Goal: Task Accomplishment & Management: Manage account settings

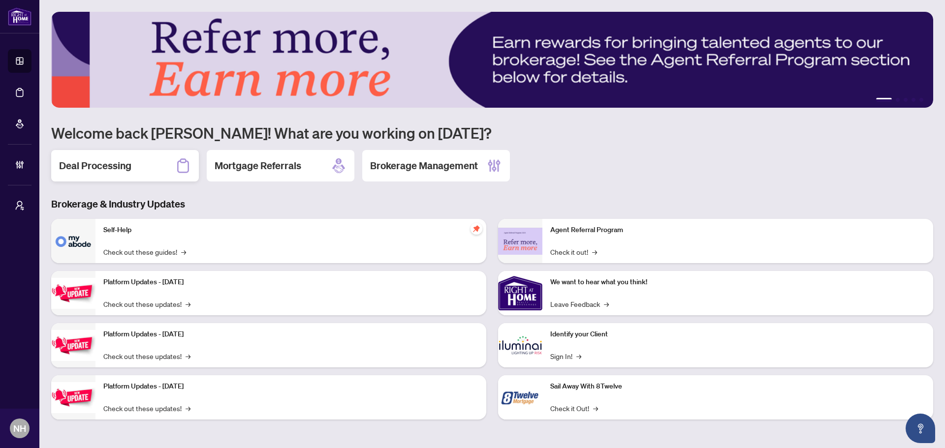
click at [115, 176] on div "Deal Processing" at bounding box center [125, 166] width 148 height 32
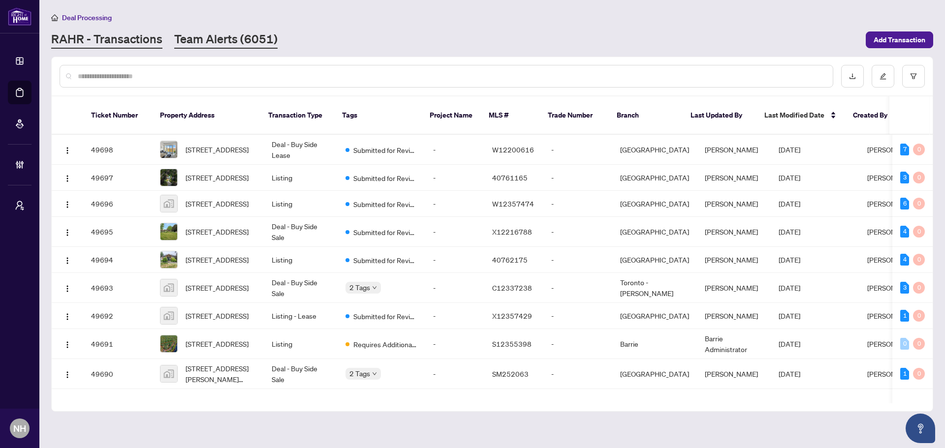
click at [198, 39] on link "Team Alerts (6051)" at bounding box center [225, 40] width 103 height 18
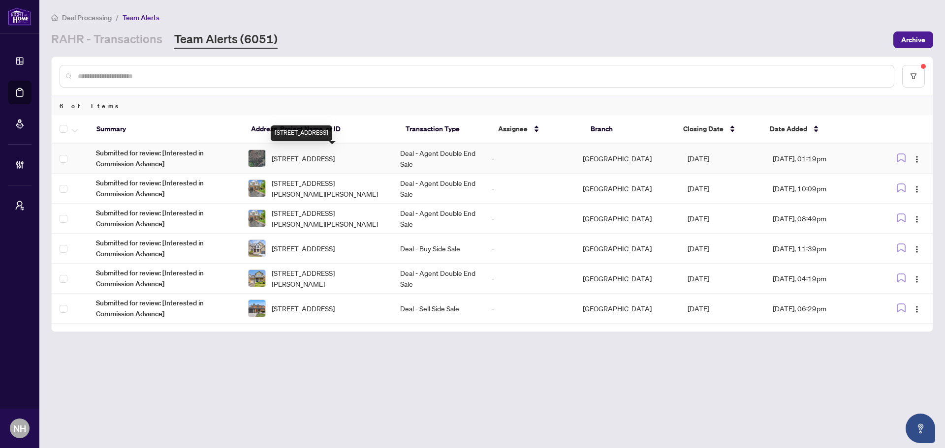
click at [335, 155] on span "[STREET_ADDRESS]" at bounding box center [303, 158] width 63 height 11
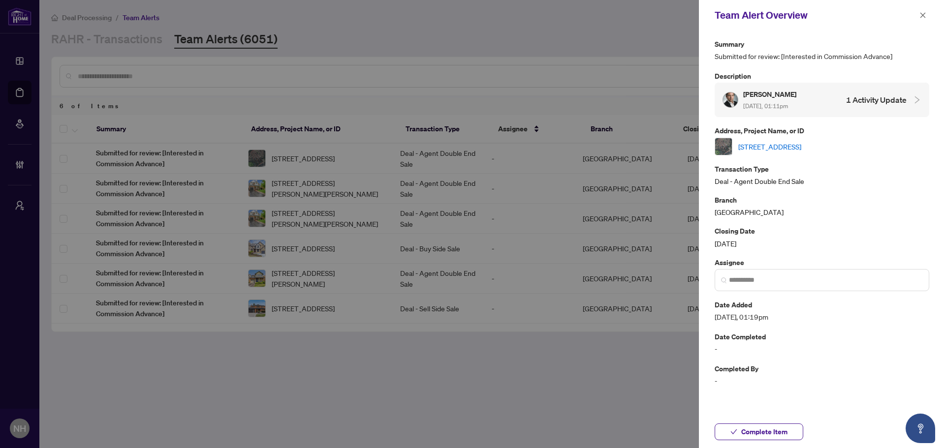
click at [801, 148] on link "[STREET_ADDRESS]" at bounding box center [769, 146] width 63 height 11
click at [925, 14] on icon "close" at bounding box center [922, 14] width 5 height 5
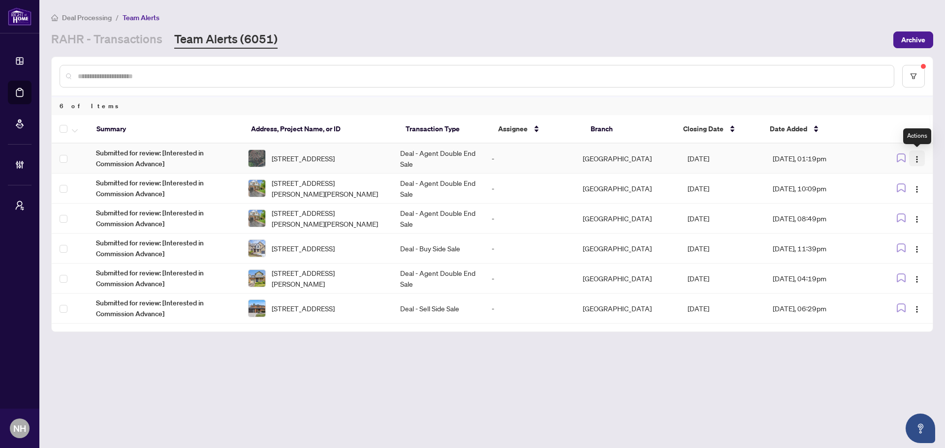
click at [922, 159] on button "button" at bounding box center [917, 159] width 16 height 16
click at [880, 209] on span "Complete Item" at bounding box center [894, 209] width 46 height 11
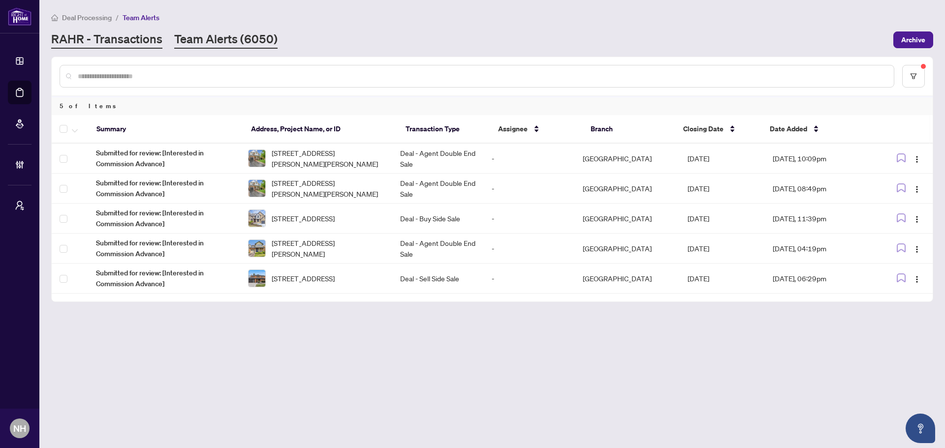
click at [104, 41] on link "RAHR - Transactions" at bounding box center [106, 40] width 111 height 18
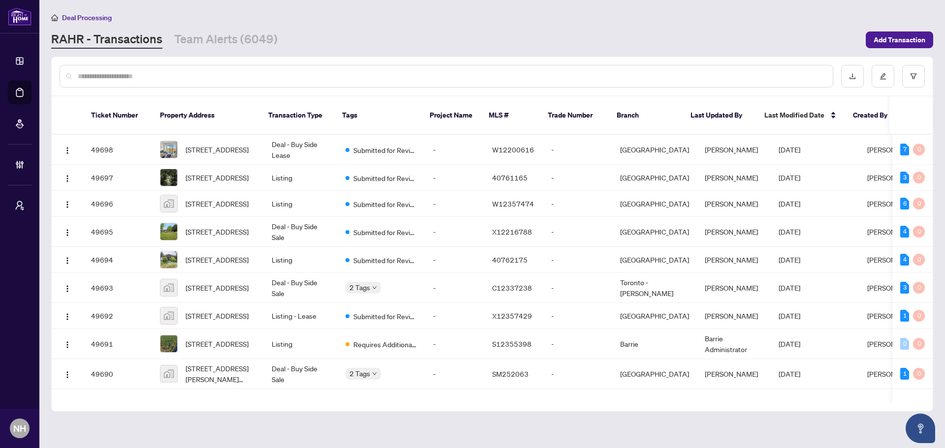
click at [186, 78] on input "text" at bounding box center [451, 76] width 747 height 11
click at [121, 71] on input "text" at bounding box center [451, 76] width 747 height 11
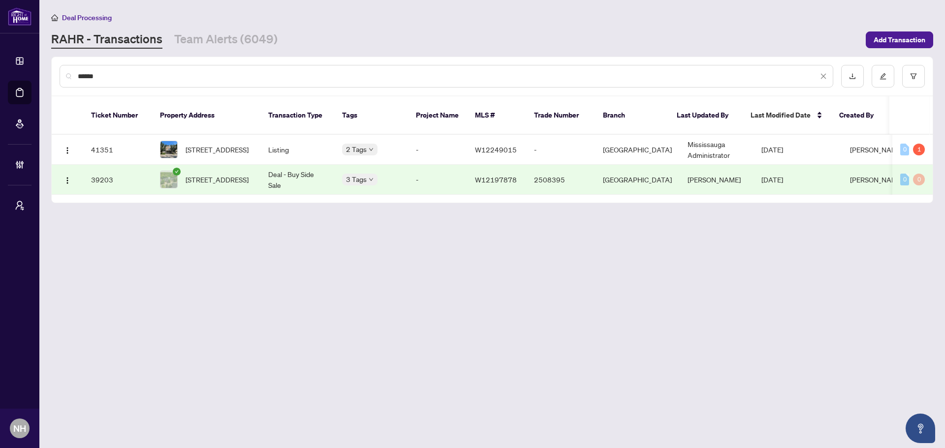
type input "******"
click at [224, 174] on span "[STREET_ADDRESS]" at bounding box center [217, 179] width 63 height 11
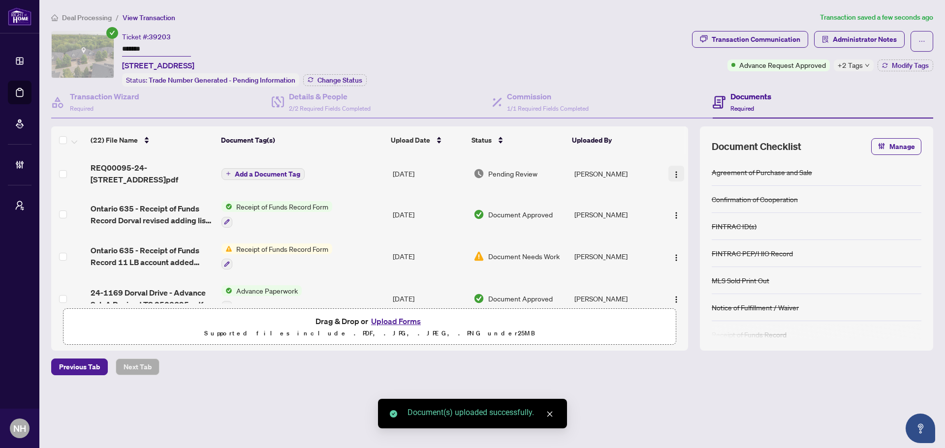
click at [674, 171] on img "button" at bounding box center [676, 175] width 8 height 8
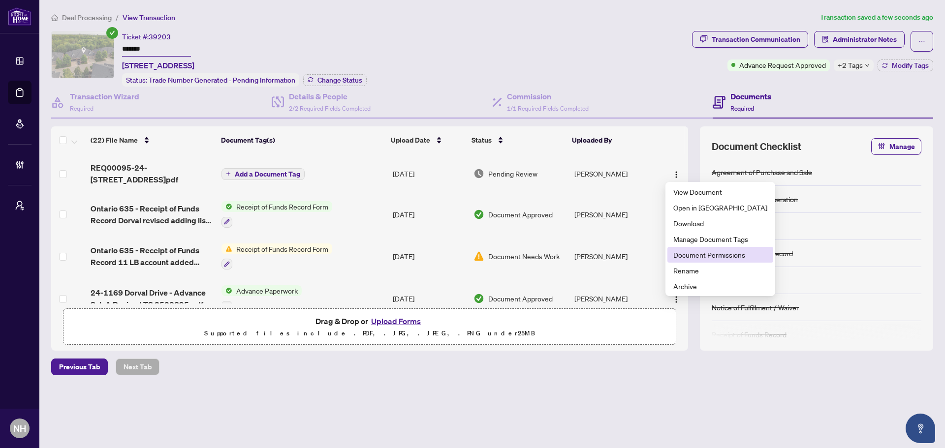
click at [711, 256] on span "Document Permissions" at bounding box center [720, 255] width 94 height 11
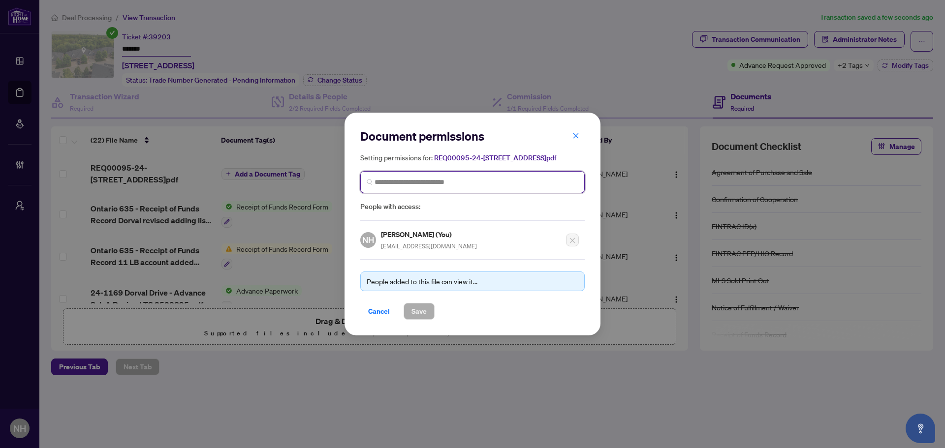
click at [495, 184] on input "search" at bounding box center [477, 182] width 204 height 10
type input "*******"
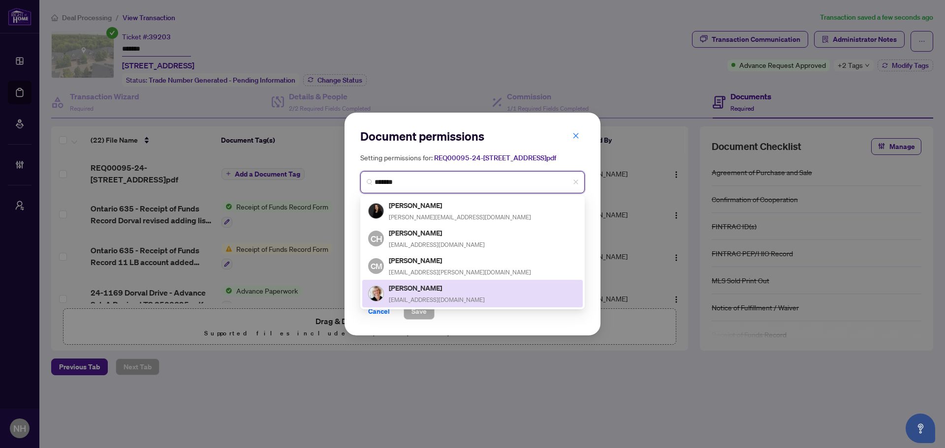
click at [484, 294] on div "[PERSON_NAME] [EMAIL_ADDRESS][DOMAIN_NAME]" at bounding box center [472, 294] width 209 height 23
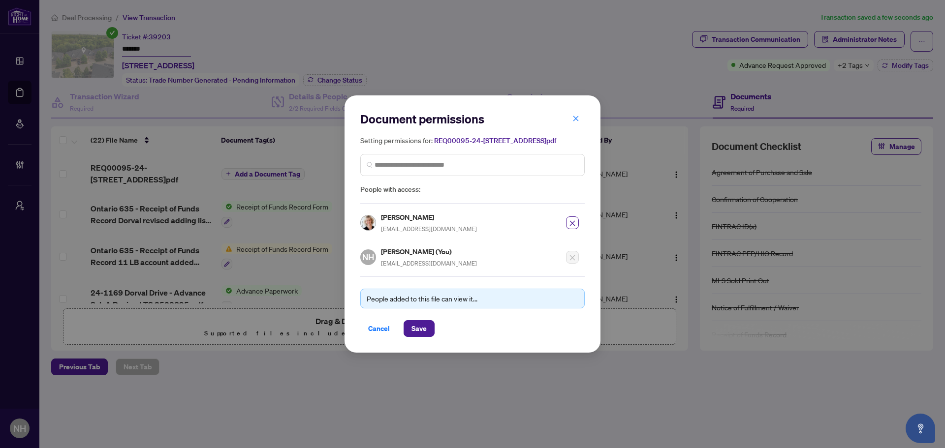
drag, startPoint x: 424, startPoint y: 335, endPoint x: 470, endPoint y: 335, distance: 45.8
click at [424, 334] on span "Save" at bounding box center [419, 329] width 15 height 16
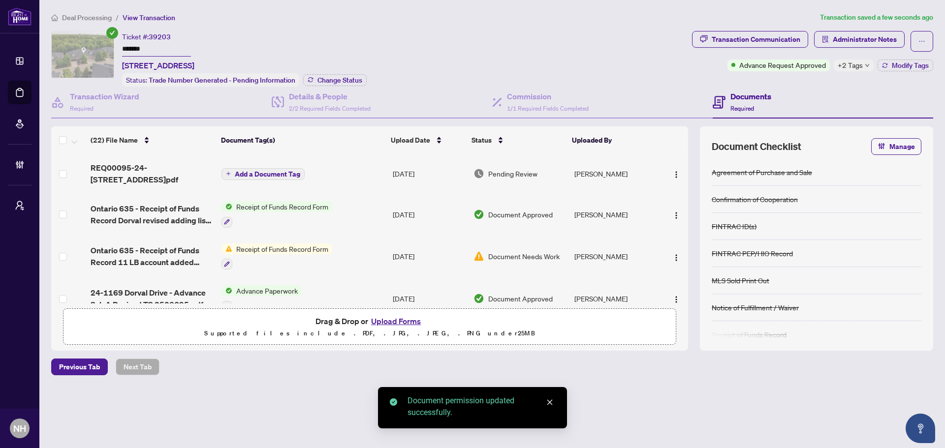
click at [73, 18] on span "Deal Processing" at bounding box center [87, 17] width 50 height 9
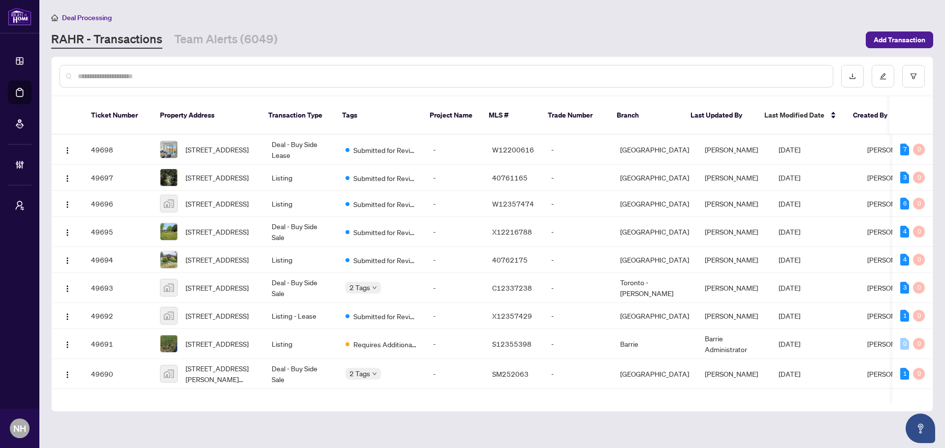
click at [120, 78] on input "text" at bounding box center [451, 76] width 747 height 11
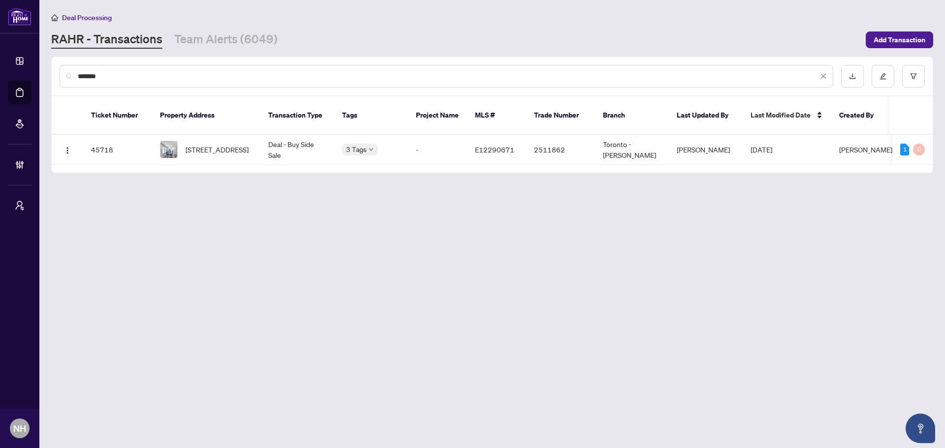
type input "*******"
click at [202, 146] on span "[STREET_ADDRESS]" at bounding box center [217, 149] width 63 height 11
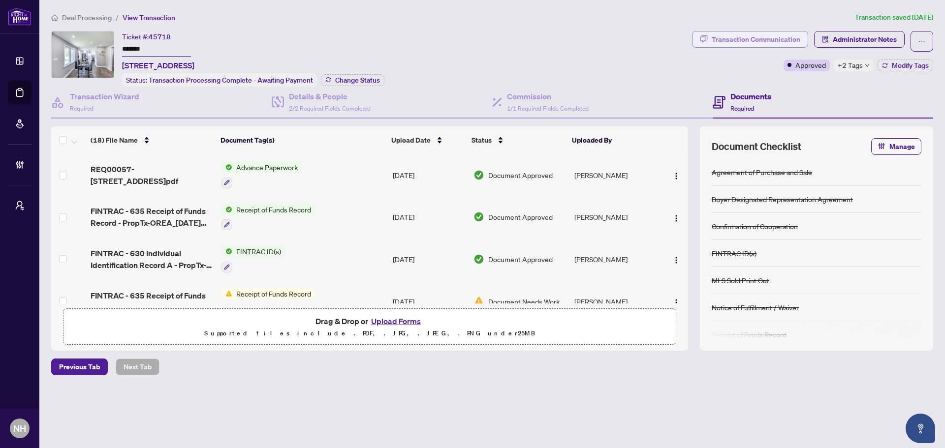
click at [768, 33] on div "Transaction Communication" at bounding box center [756, 40] width 89 height 16
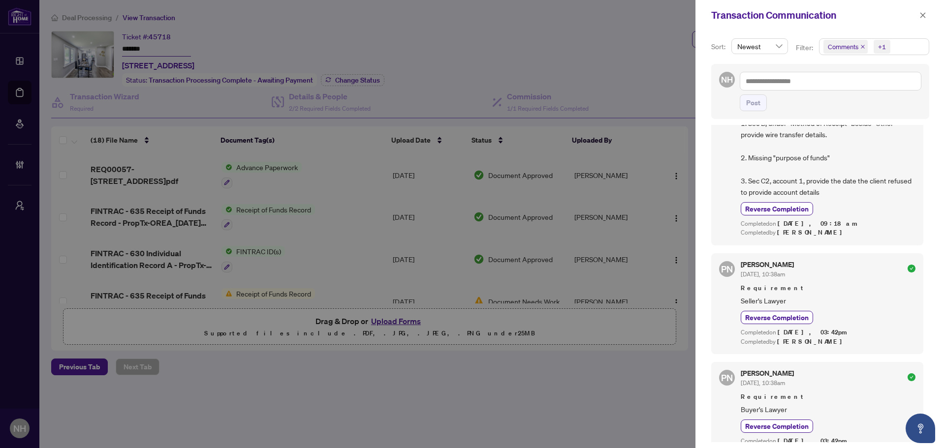
scroll to position [98, 0]
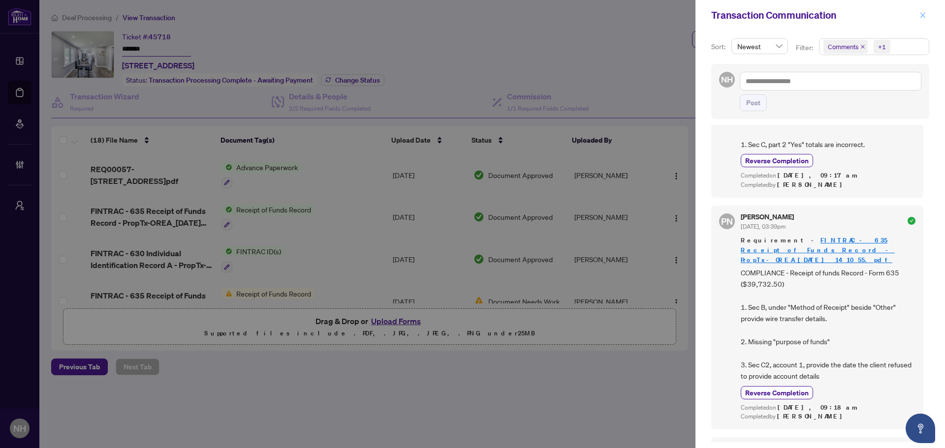
click at [919, 13] on button "button" at bounding box center [923, 15] width 13 height 12
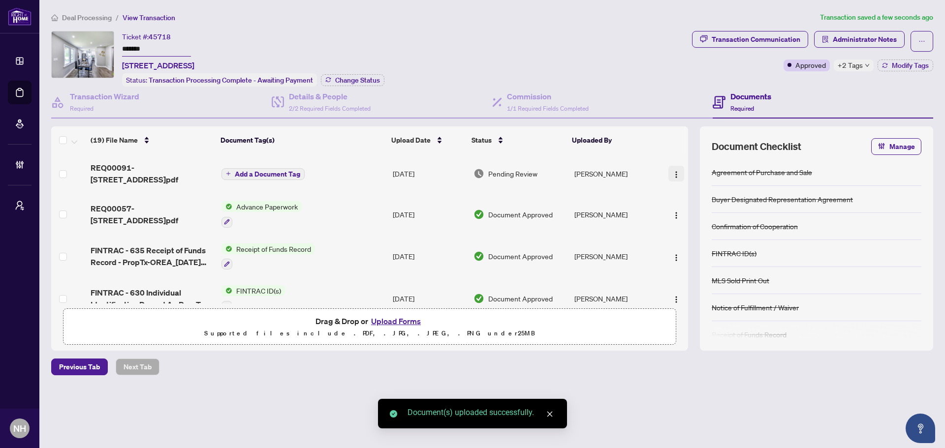
click at [672, 174] on img "button" at bounding box center [676, 175] width 8 height 8
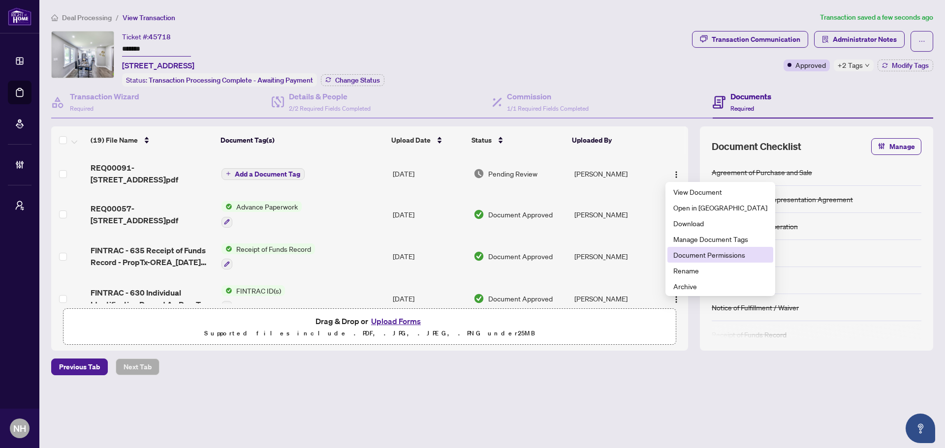
click at [701, 254] on span "Document Permissions" at bounding box center [720, 255] width 94 height 11
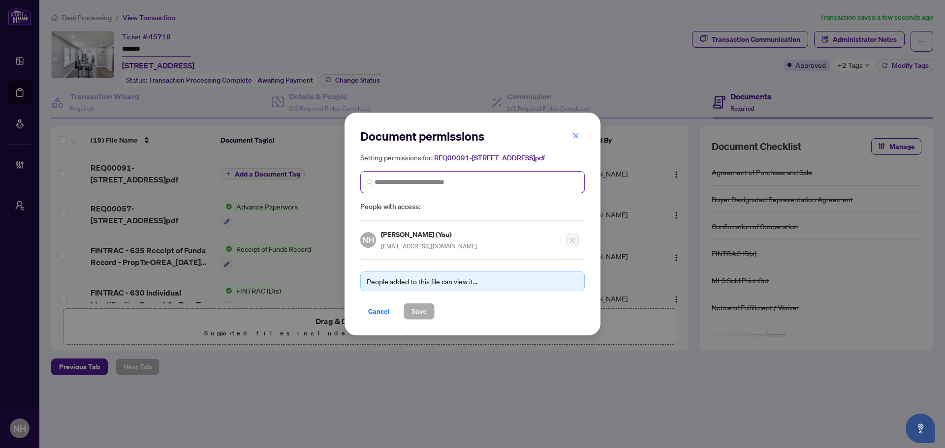
click at [504, 193] on span at bounding box center [472, 182] width 224 height 22
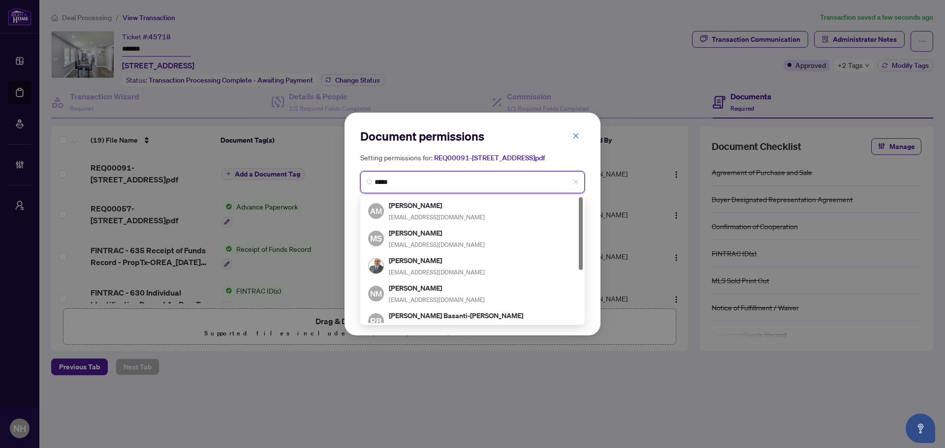
type input "******"
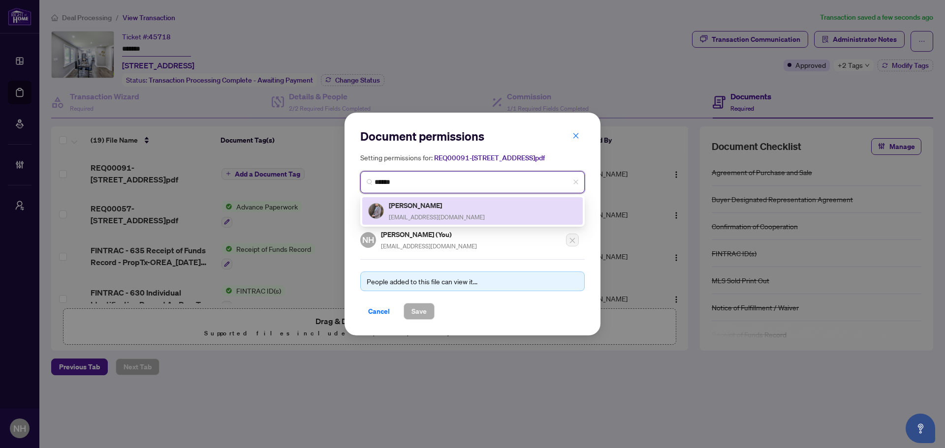
click at [445, 218] on div "[PERSON_NAME] [EMAIL_ADDRESS][DOMAIN_NAME]" at bounding box center [437, 211] width 96 height 23
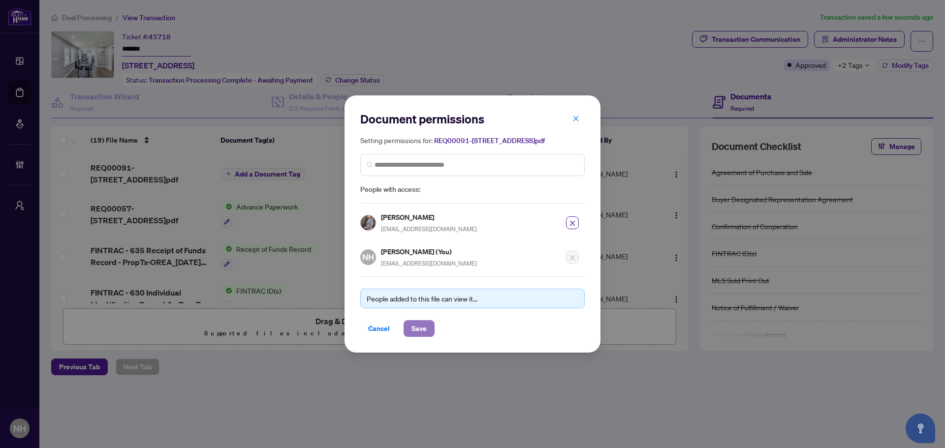
click at [423, 334] on span "Save" at bounding box center [419, 329] width 15 height 16
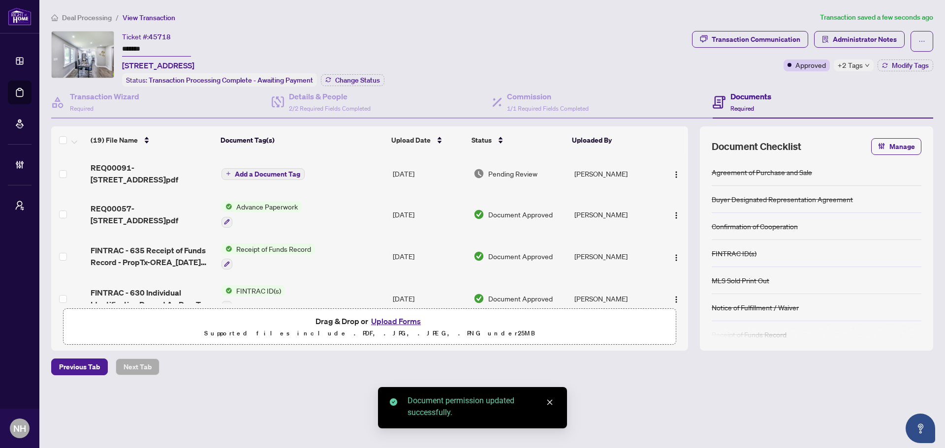
click at [285, 171] on span "Add a Document Tag" at bounding box center [267, 174] width 65 height 7
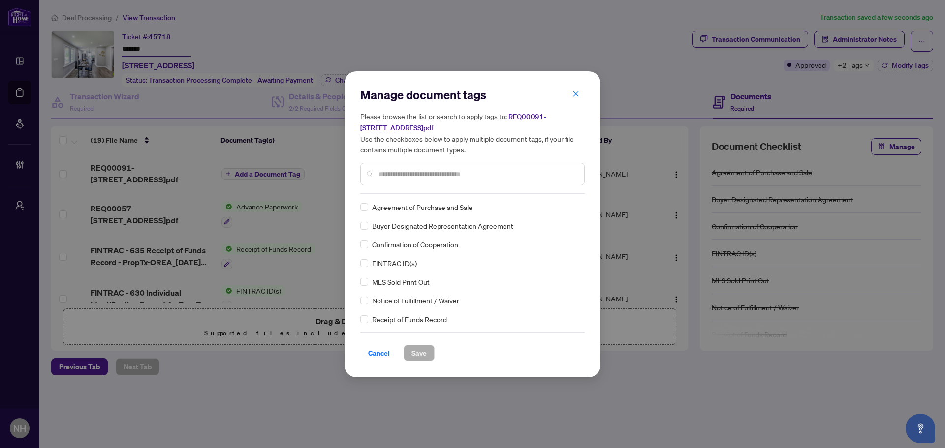
click at [393, 177] on input "text" at bounding box center [478, 174] width 198 height 11
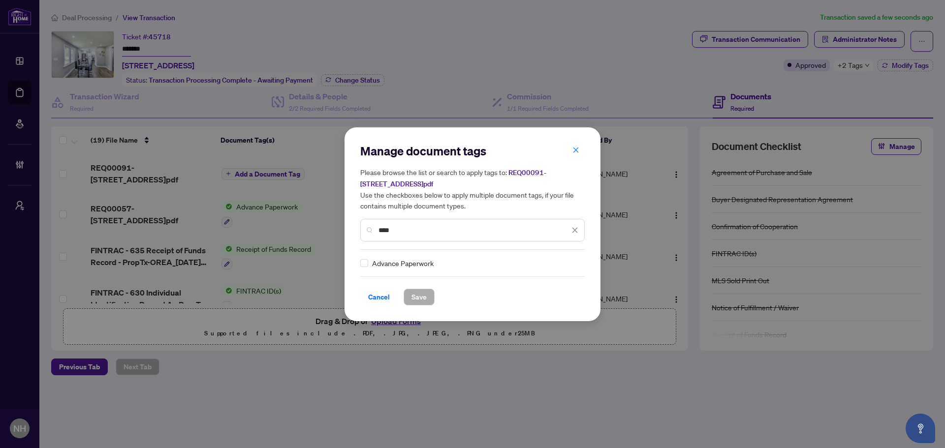
type input "****"
click at [369, 262] on div "Advance Paperwork" at bounding box center [469, 263] width 219 height 11
click at [572, 261] on icon at bounding box center [575, 263] width 6 height 4
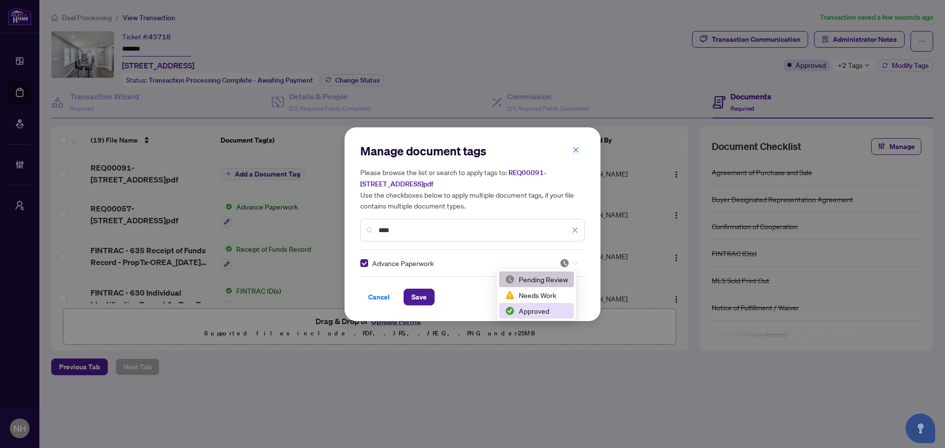
click at [537, 311] on div "Approved" at bounding box center [536, 311] width 63 height 11
click at [420, 297] on span "Save" at bounding box center [419, 297] width 15 height 16
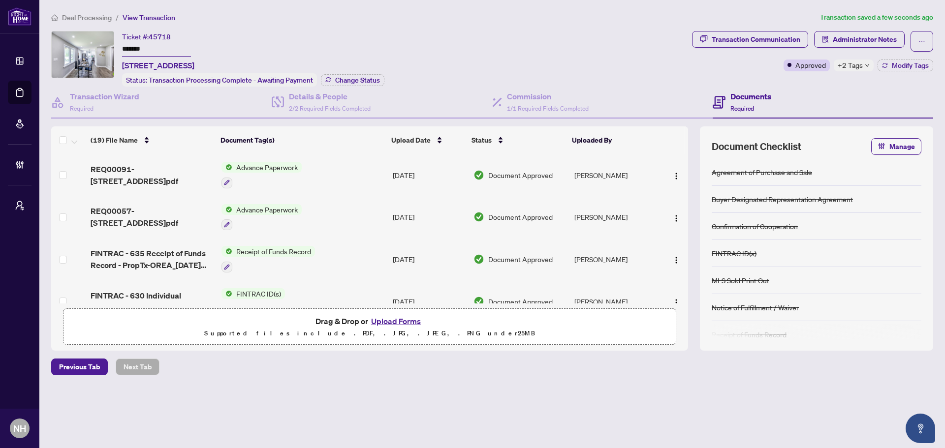
click at [101, 17] on span "Deal Processing" at bounding box center [87, 17] width 50 height 9
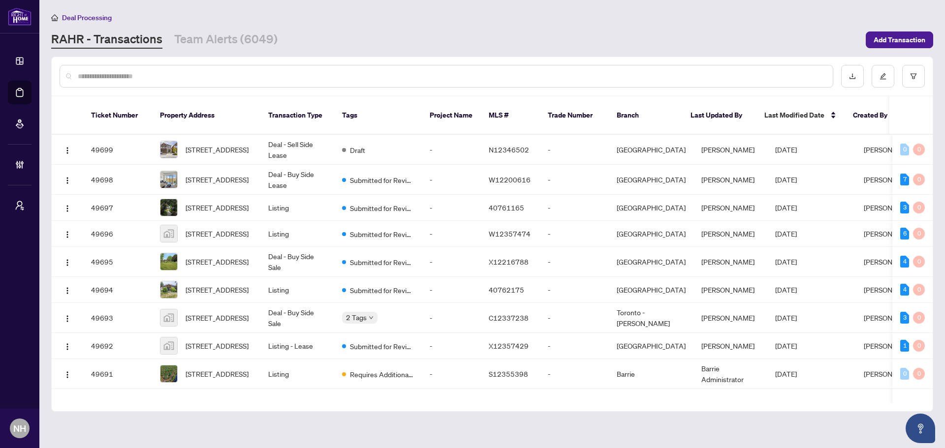
click at [199, 74] on input "text" at bounding box center [451, 76] width 747 height 11
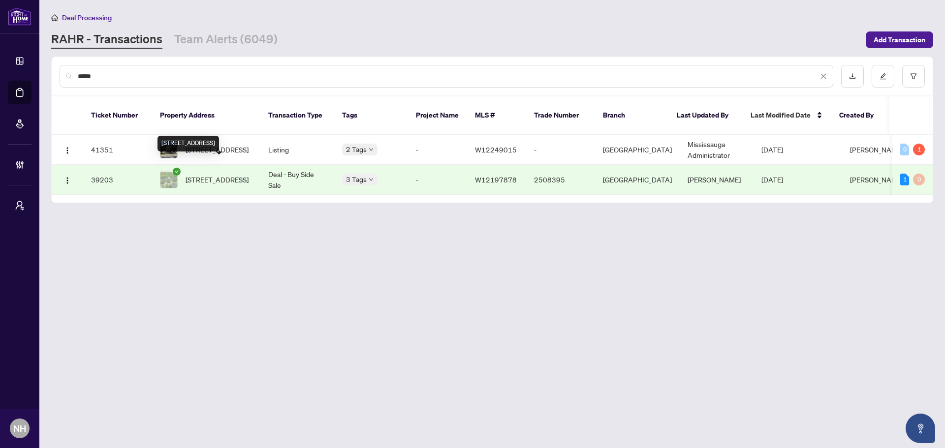
type input "*****"
click at [225, 174] on span "[STREET_ADDRESS]" at bounding box center [217, 179] width 63 height 11
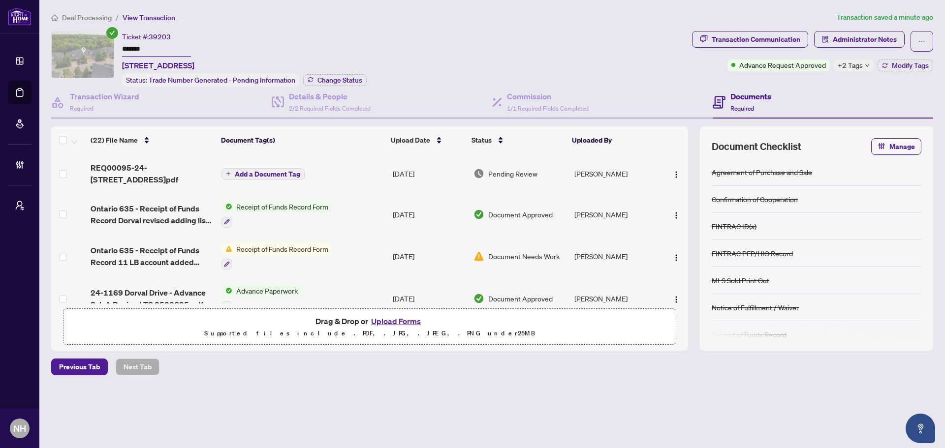
click at [238, 172] on span "Add a Document Tag" at bounding box center [267, 174] width 65 height 7
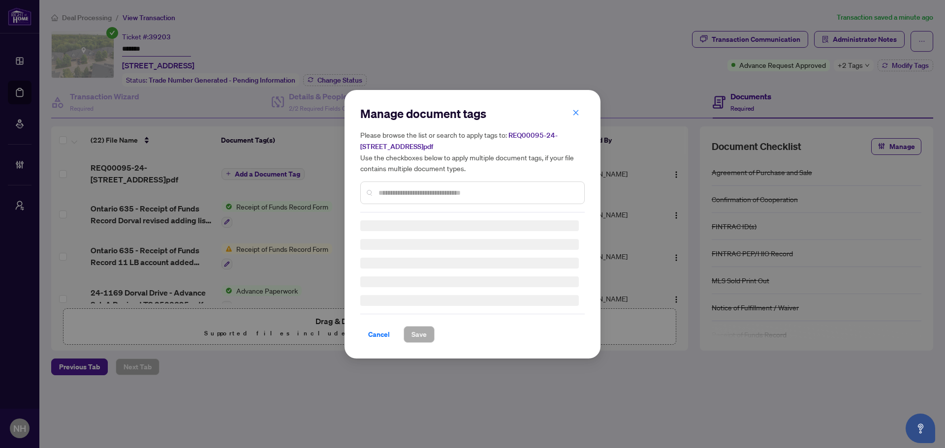
click at [439, 192] on input "text" at bounding box center [478, 193] width 198 height 11
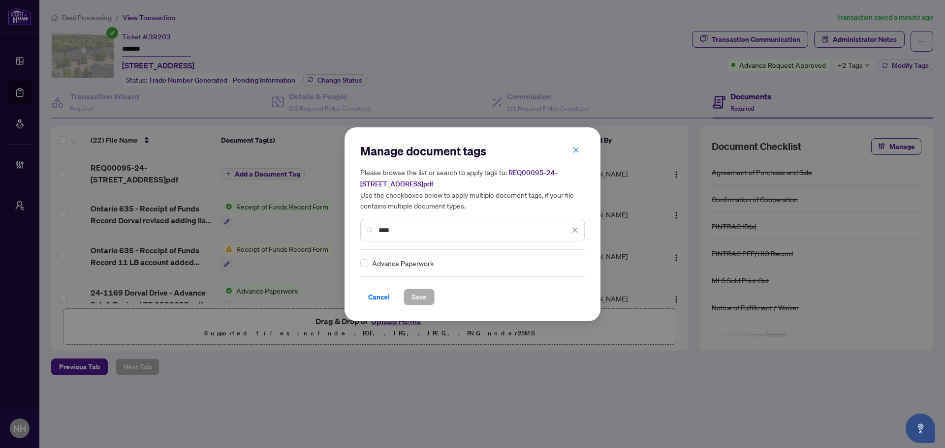
click at [368, 262] on div "Advance Paperwork" at bounding box center [469, 263] width 219 height 11
click at [575, 261] on icon at bounding box center [575, 262] width 6 height 3
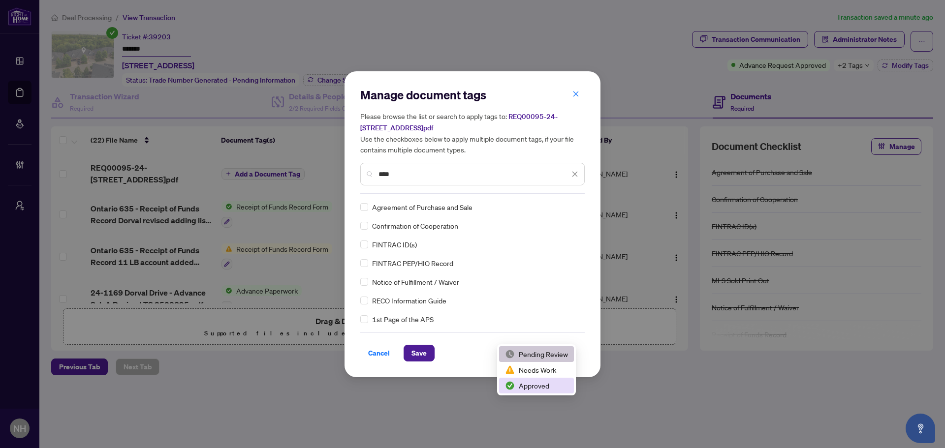
click at [546, 309] on div "Agreement of Purchase and Sale Confirmation of Cooperation FINTRAC ID(s) FINTRA…" at bounding box center [472, 263] width 224 height 123
click at [448, 170] on input "****" at bounding box center [474, 174] width 191 height 11
drag, startPoint x: 512, startPoint y: 183, endPoint x: 483, endPoint y: 179, distance: 29.7
click at [511, 182] on div "****" at bounding box center [472, 174] width 224 height 23
drag, startPoint x: 381, startPoint y: 168, endPoint x: 329, endPoint y: 168, distance: 51.7
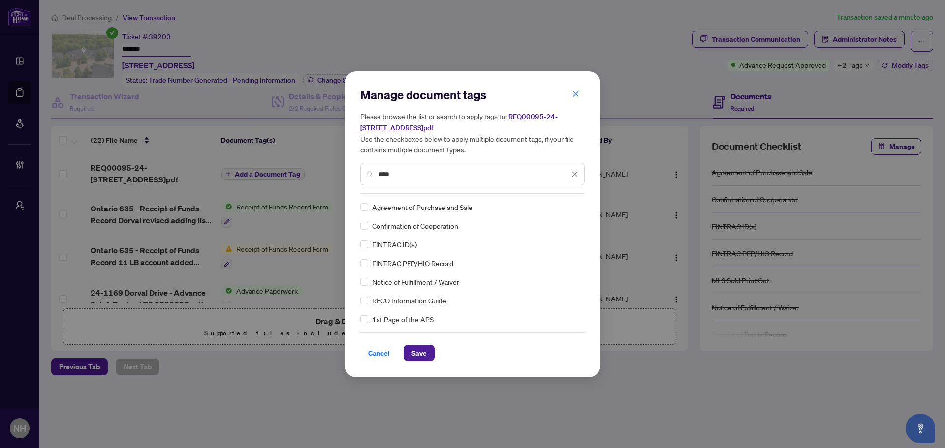
click at [329, 168] on div "Manage document tags Please browse the list or search to apply tags to: REQ0009…" at bounding box center [472, 224] width 945 height 448
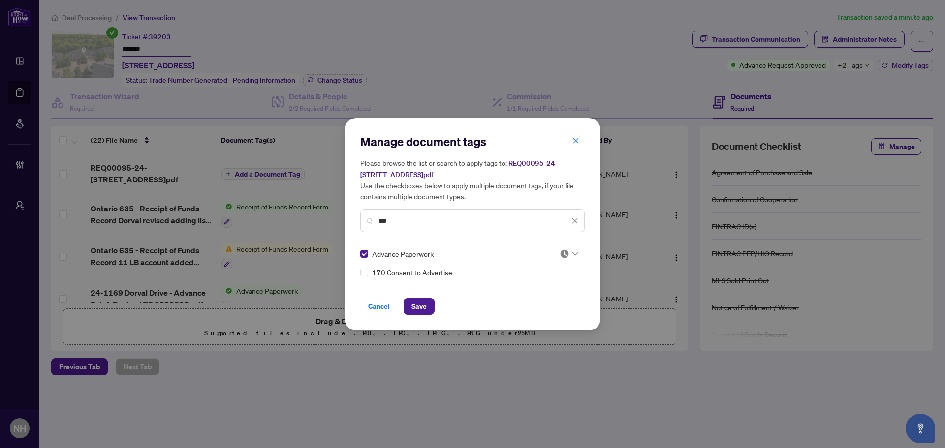
click at [566, 256] on img at bounding box center [565, 254] width 10 height 10
type input "***"
click at [550, 306] on div "Approved" at bounding box center [539, 301] width 63 height 11
click at [414, 307] on span "Save" at bounding box center [419, 307] width 15 height 16
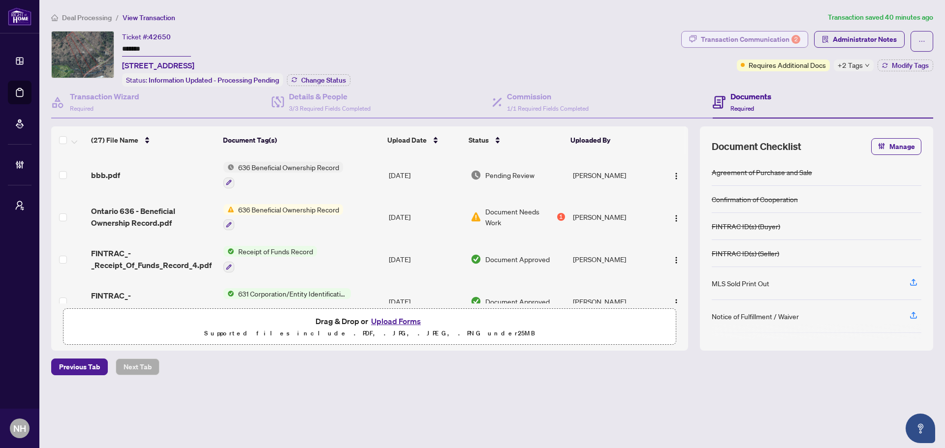
click at [702, 32] on div "Transaction Communication 2" at bounding box center [750, 40] width 99 height 16
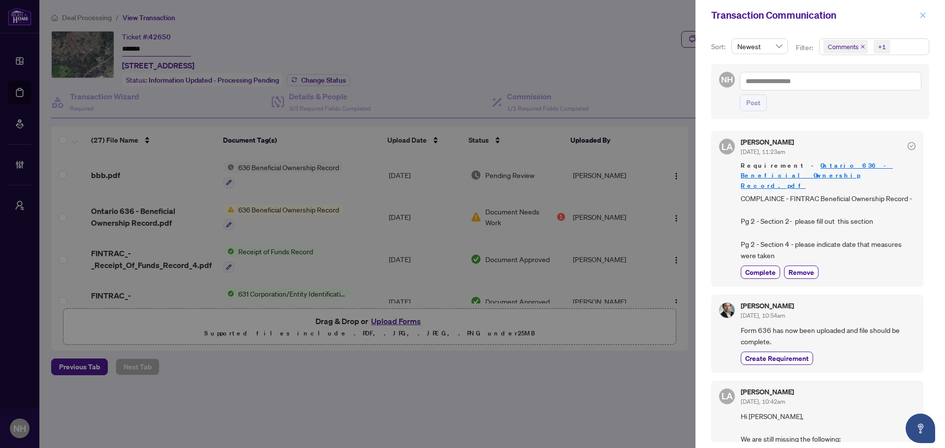
click at [923, 14] on icon "close" at bounding box center [923, 15] width 7 height 7
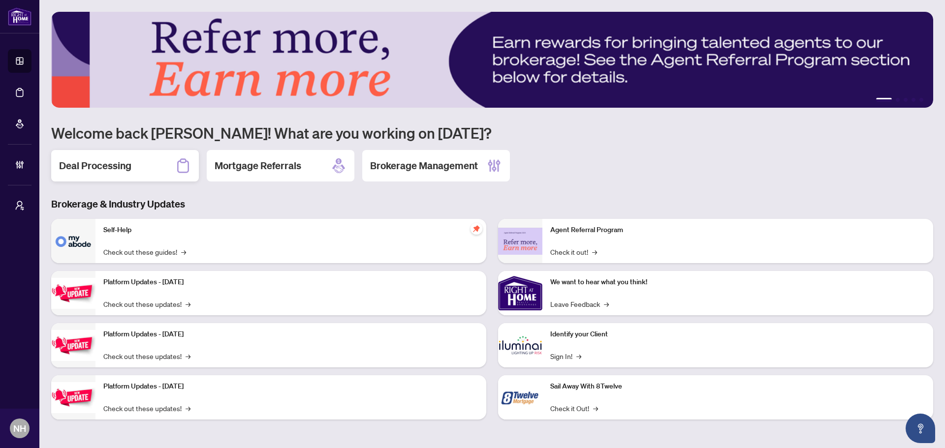
click at [104, 175] on div "Deal Processing" at bounding box center [125, 166] width 148 height 32
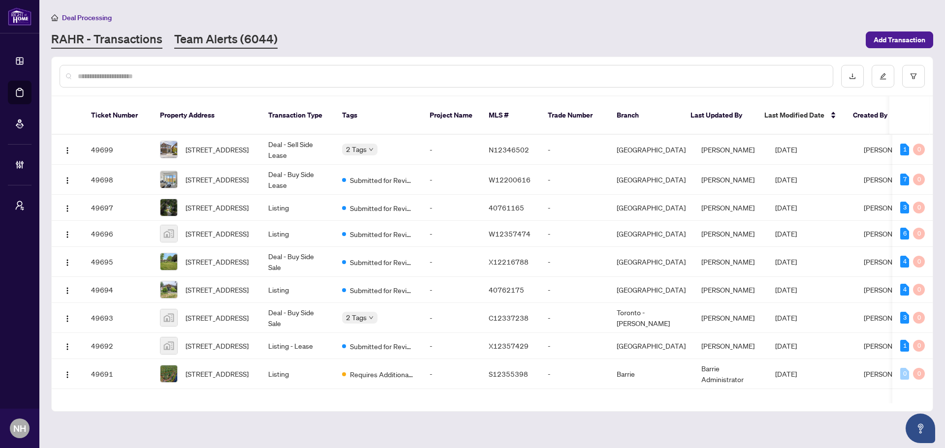
click at [219, 46] on link "Team Alerts (6044)" at bounding box center [225, 40] width 103 height 18
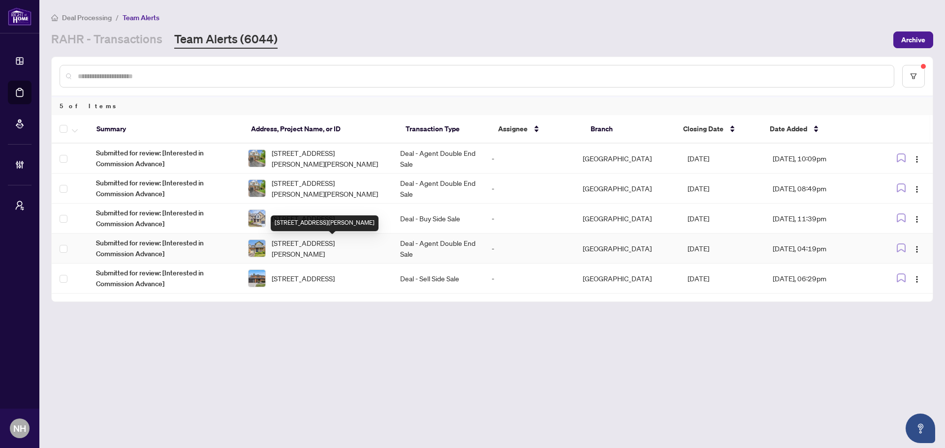
click at [329, 246] on span "[STREET_ADDRESS][PERSON_NAME]" at bounding box center [328, 249] width 113 height 22
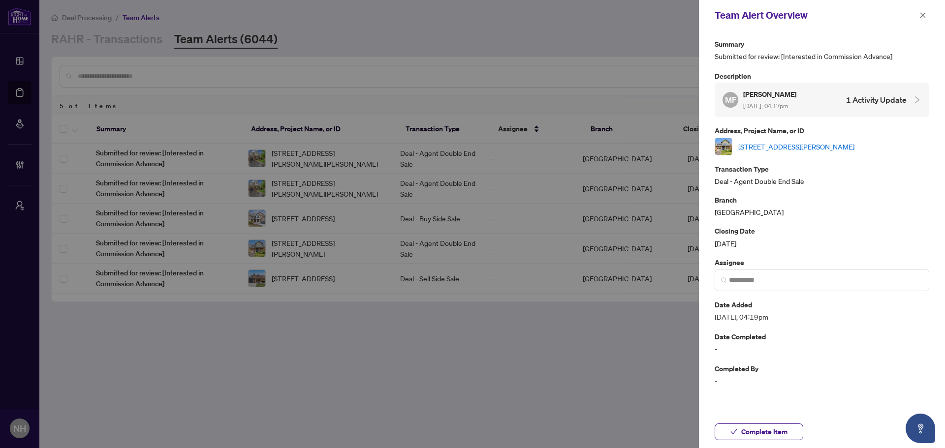
click at [814, 150] on link "[STREET_ADDRESS][PERSON_NAME]" at bounding box center [796, 146] width 116 height 11
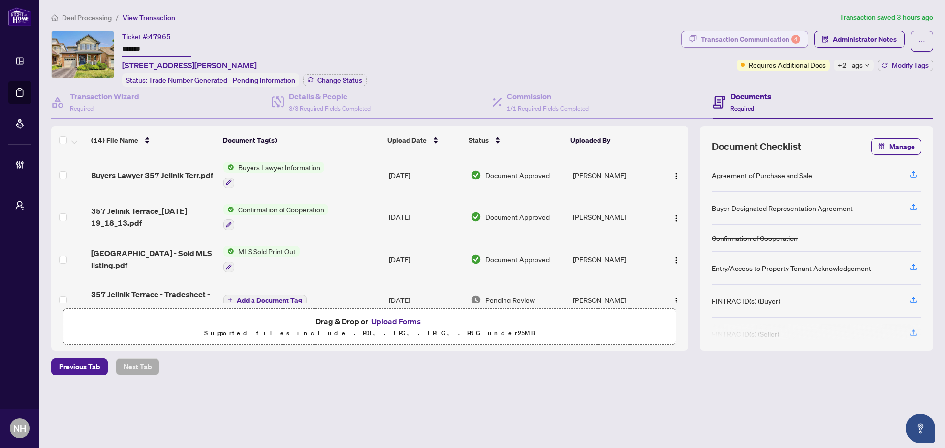
click at [760, 35] on div "Transaction Communication 4" at bounding box center [750, 40] width 99 height 16
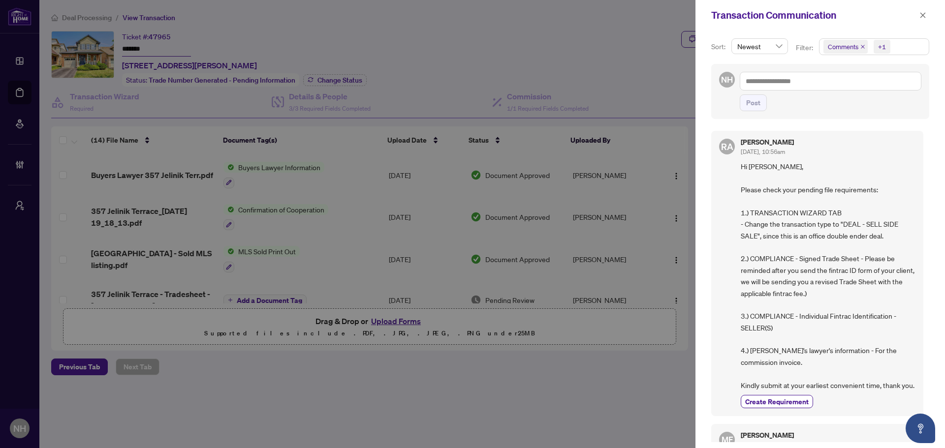
click at [860, 48] on icon "close" at bounding box center [862, 46] width 5 height 5
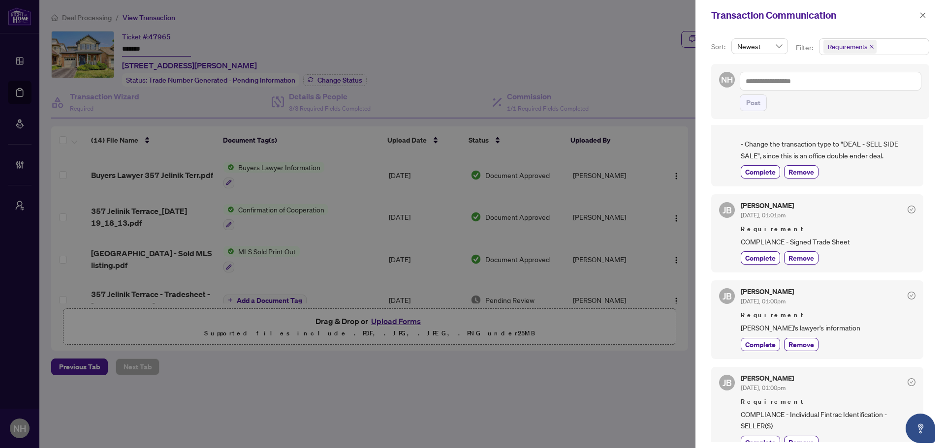
scroll to position [49, 0]
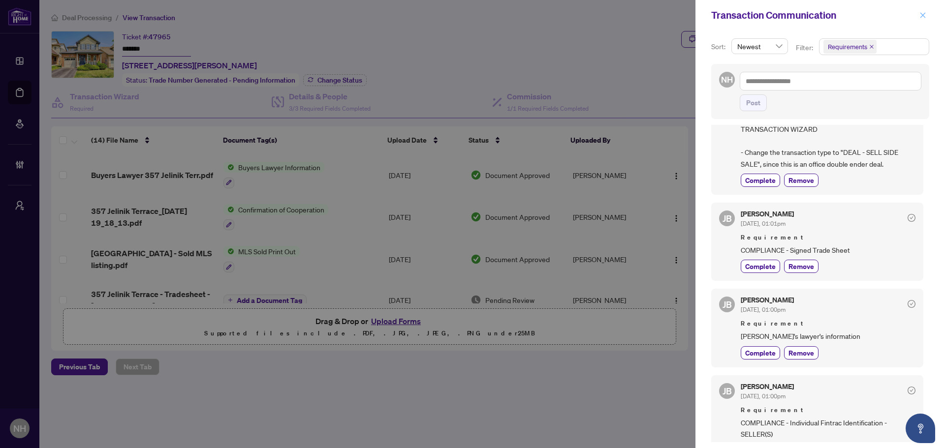
drag, startPoint x: 929, startPoint y: 16, endPoint x: 924, endPoint y: 15, distance: 5.4
click at [927, 15] on div "Transaction Communication" at bounding box center [821, 15] width 250 height 31
click at [923, 15] on icon "close" at bounding box center [922, 14] width 5 height 5
